Goal: Task Accomplishment & Management: Use online tool/utility

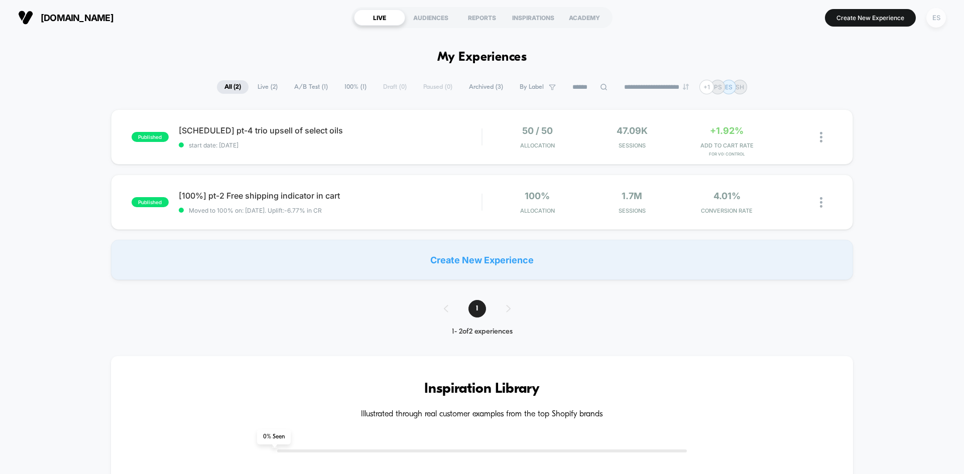
click at [933, 17] on div "ES" at bounding box center [936, 18] width 20 height 20
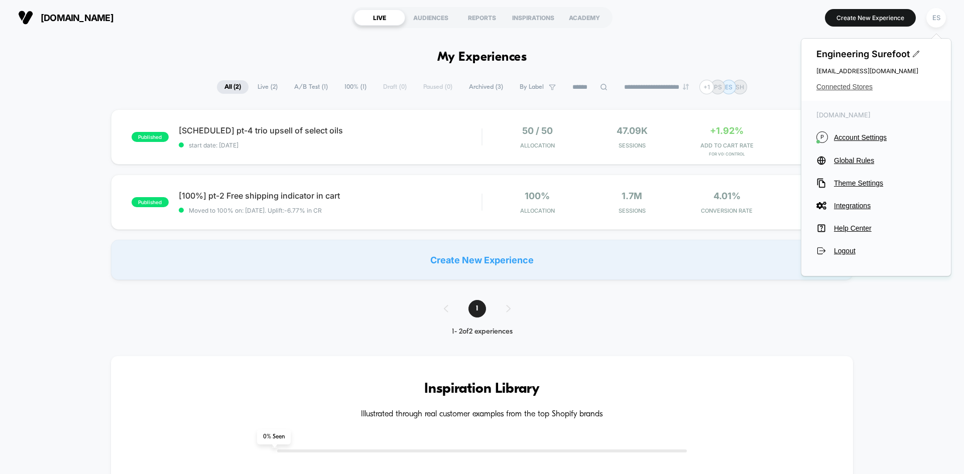
click at [843, 87] on span "Connected Stores" at bounding box center [875, 87] width 119 height 8
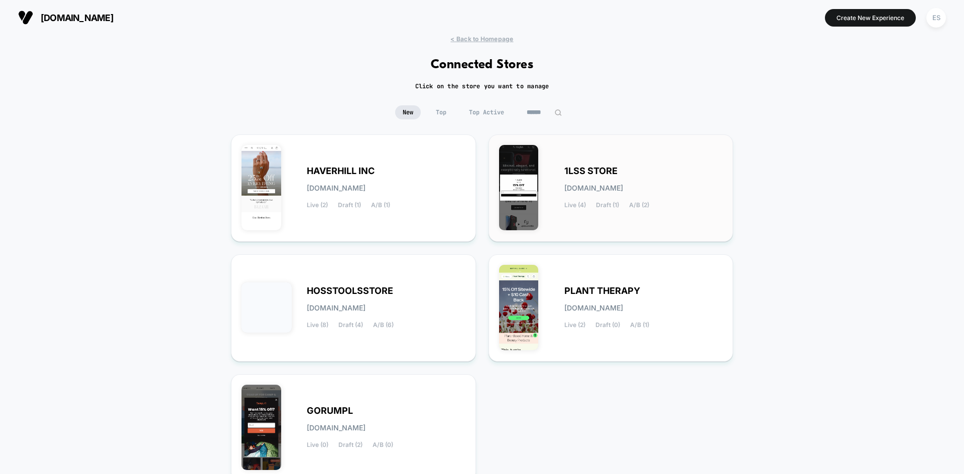
click at [594, 169] on span "1LSS STORE" at bounding box center [590, 171] width 53 height 7
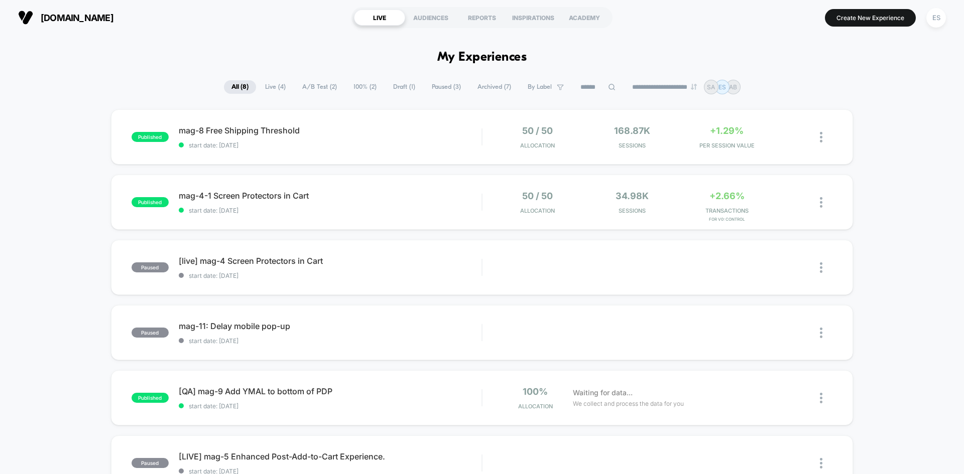
click at [285, 389] on span "[QA] mag-9 Add YMAL to bottom of PDP Click to edit experience details" at bounding box center [330, 392] width 303 height 10
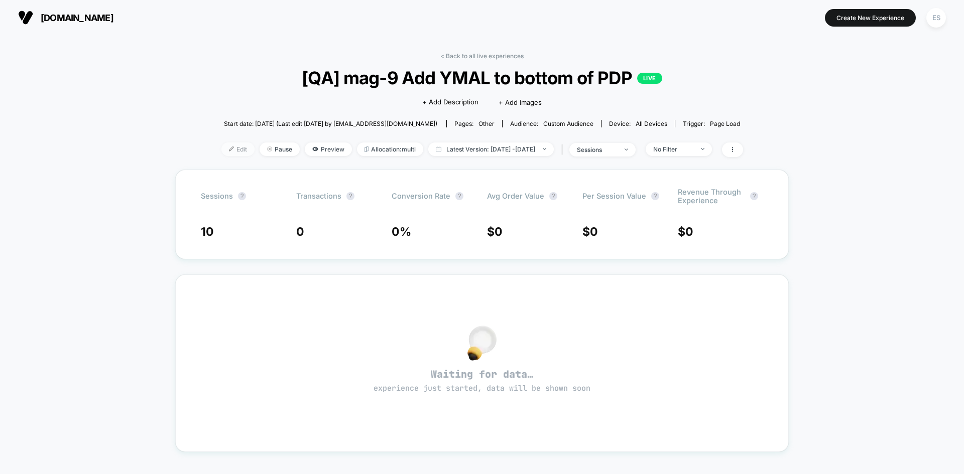
click at [221, 149] on span "Edit" at bounding box center [237, 150] width 33 height 14
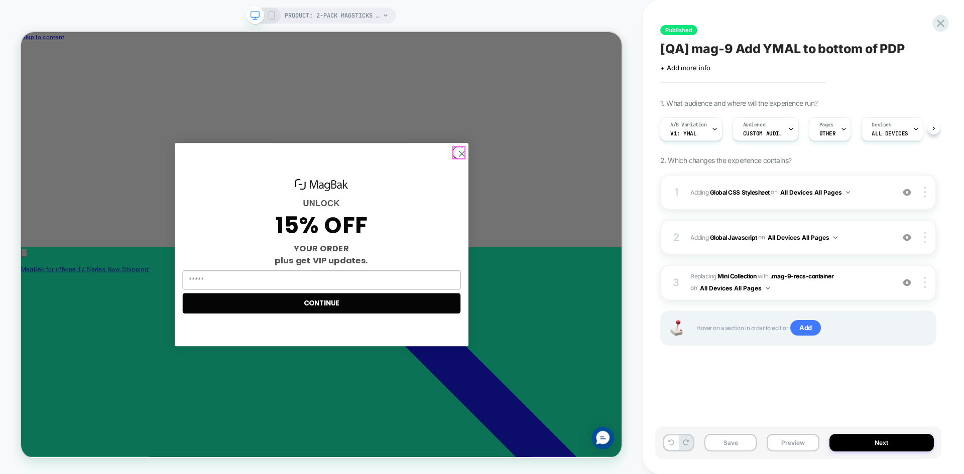
click at [604, 196] on circle "Close dialog" at bounding box center [608, 194] width 17 height 17
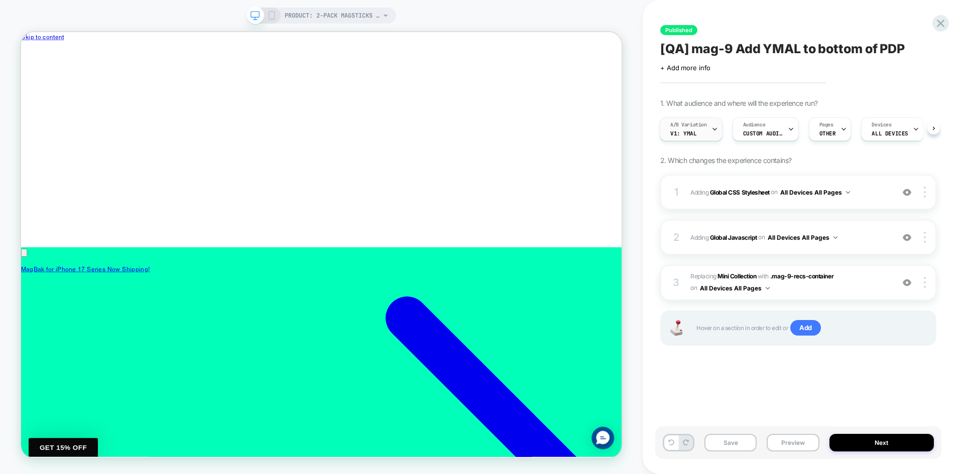
scroll to position [0, 531]
click at [735, 192] on b "Global CSS Stylesheet" at bounding box center [740, 192] width 60 height 8
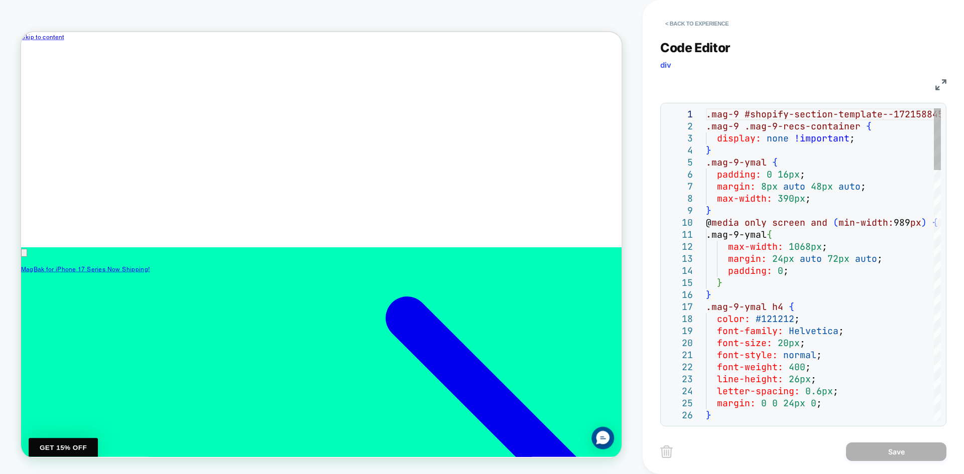
scroll to position [0, 0]
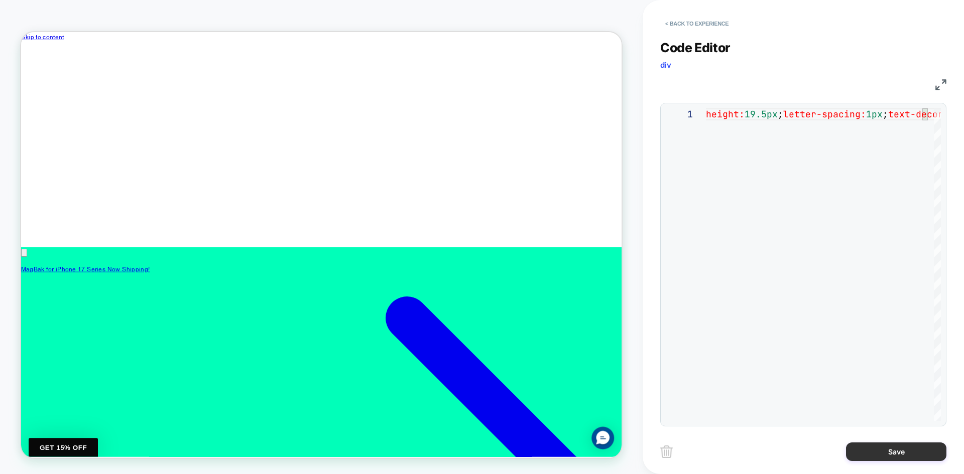
type textarea "**********"
click at [897, 449] on button "Save" at bounding box center [896, 452] width 100 height 19
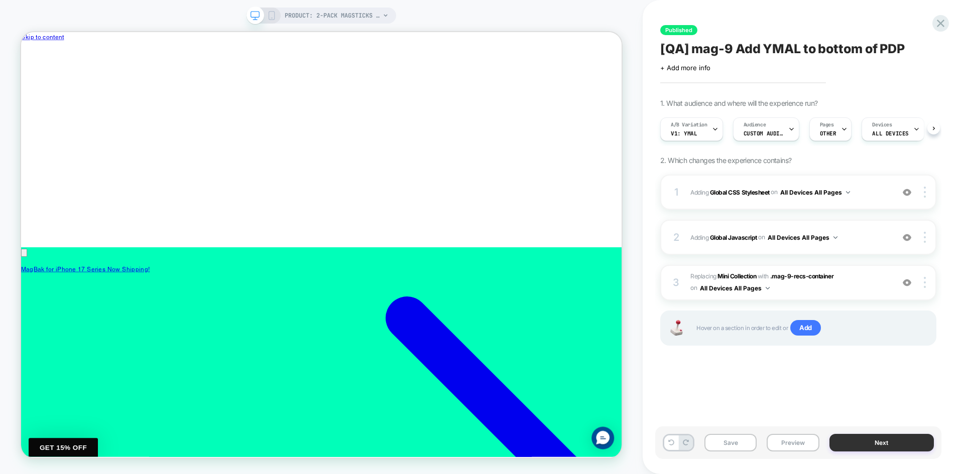
click at [893, 442] on button "Next" at bounding box center [881, 443] width 105 height 18
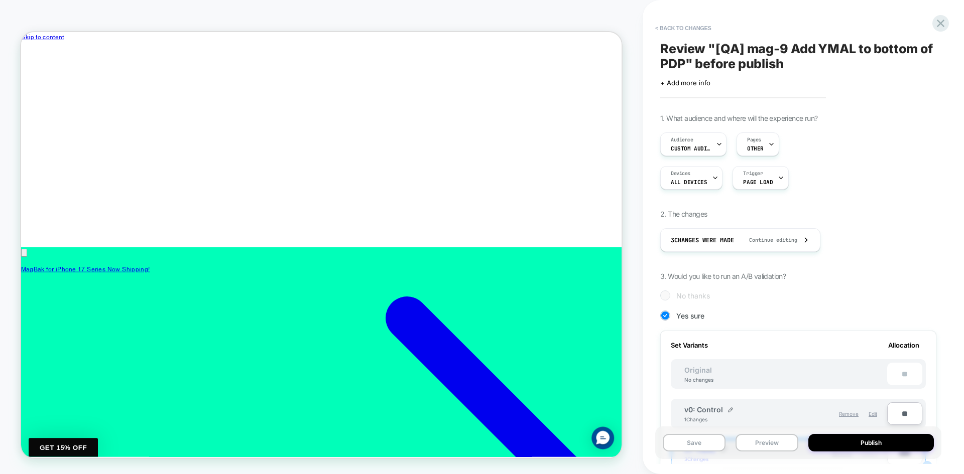
click at [893, 442] on button "Publish" at bounding box center [870, 443] width 125 height 18
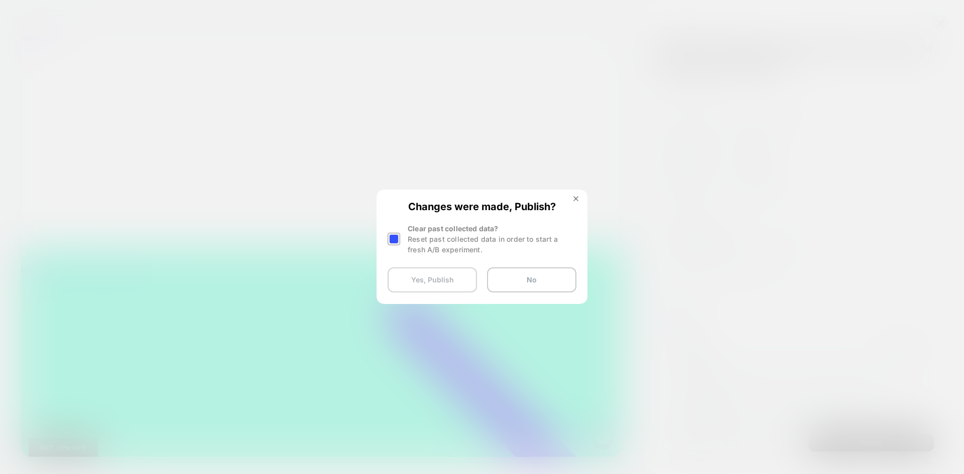
click at [434, 284] on button "Yes, Publish" at bounding box center [432, 280] width 89 height 25
